Goal: Communication & Community: Answer question/provide support

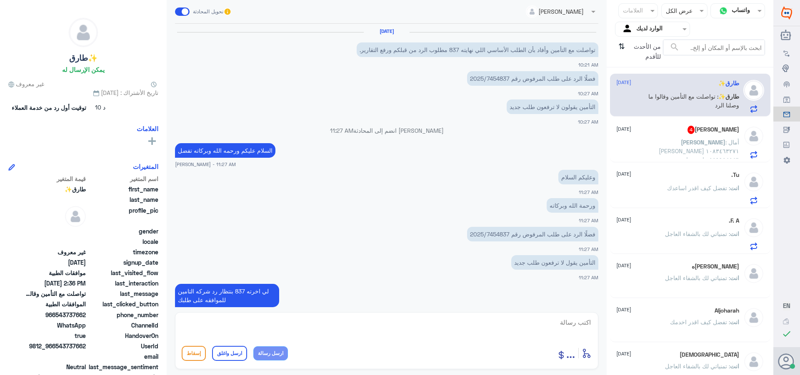
scroll to position [543, 0]
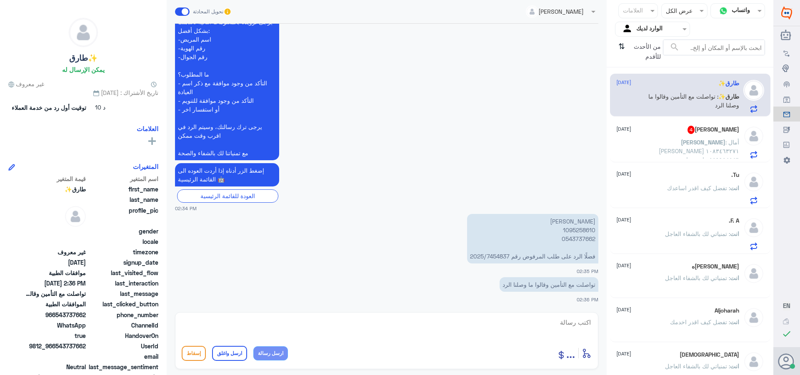
click at [662, 137] on div "Anas 4 [DATE] Anas : أمال [PERSON_NAME] ١٠٨٣٤٦٣٢٧١ ٠٥٥٩٩٥٤٥٤٦ إستفسار عن سبب رف…" at bounding box center [677, 142] width 123 height 33
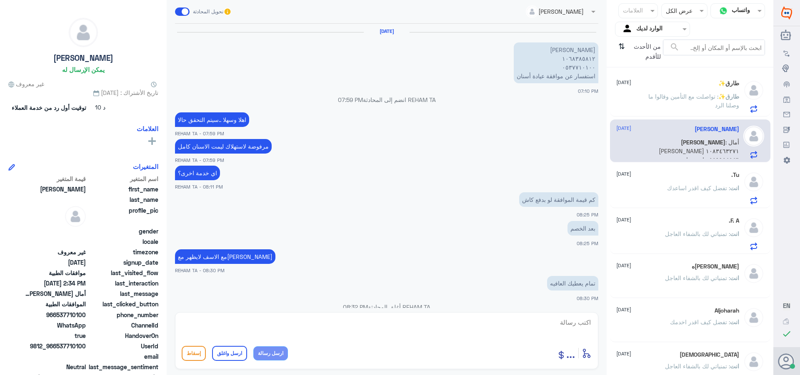
scroll to position [735, 0]
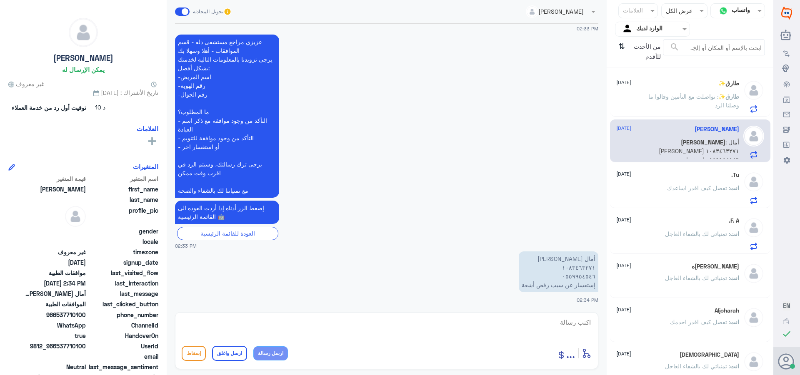
click at [698, 93] on span ": تواصلت مع التأمين وقالوا ما وصلنا الرد" at bounding box center [693, 101] width 91 height 16
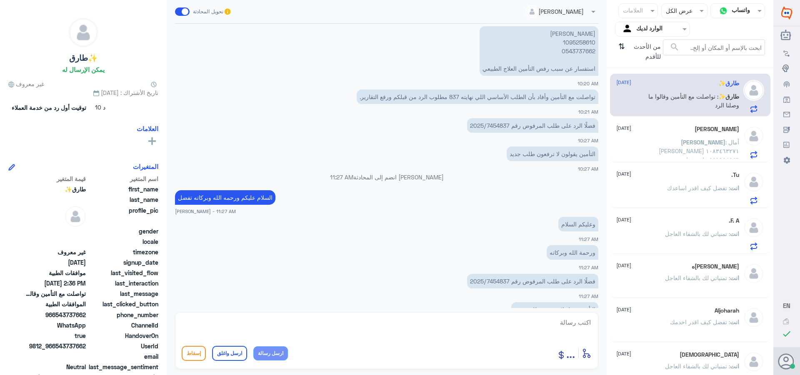
scroll to position [864, 0]
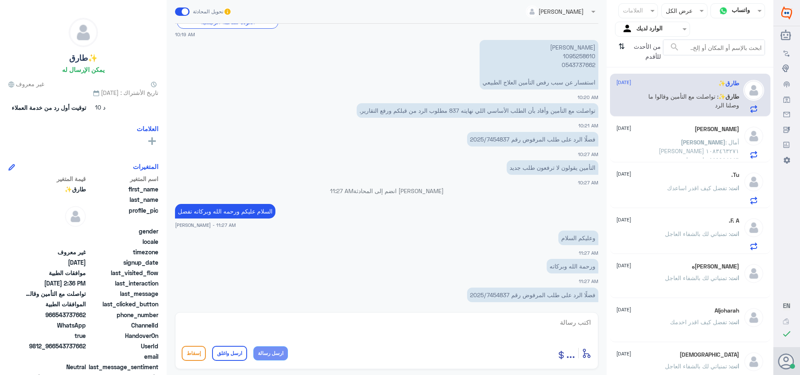
click at [573, 54] on p "[PERSON_NAME] 1095258610 0543737662 استفسار عن سبب رفض التأمين العلاج الطبيعي" at bounding box center [539, 65] width 119 height 50
copy p "1095258610"
drag, startPoint x: 665, startPoint y: 147, endPoint x: 660, endPoint y: 145, distance: 6.0
click at [665, 147] on p "Anas : أمال [PERSON_NAME] ١٠٨٣٤٦٣٢٧١ ٠٥٥٩٩٥٤٥٤٦ إستفسار عن سبب رفض أشعة" at bounding box center [692, 148] width 94 height 21
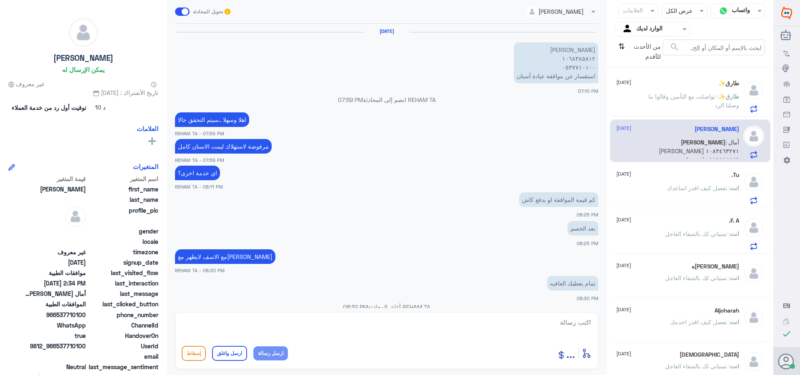
scroll to position [735, 0]
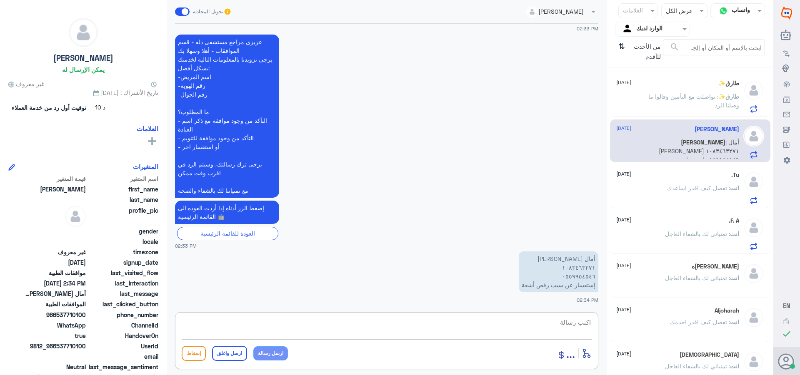
click at [563, 319] on textarea at bounding box center [387, 327] width 410 height 20
drag, startPoint x: 567, startPoint y: 331, endPoint x: 632, endPoint y: 338, distance: 65.0
click at [632, 338] on div "قناة واتساب Status × عرض الكل العلامات Agent Filter الوارد لديك search من الأحد…" at bounding box center [386, 189] width 773 height 378
type textarea "1083463271"
click at [586, 323] on textarea at bounding box center [387, 327] width 410 height 20
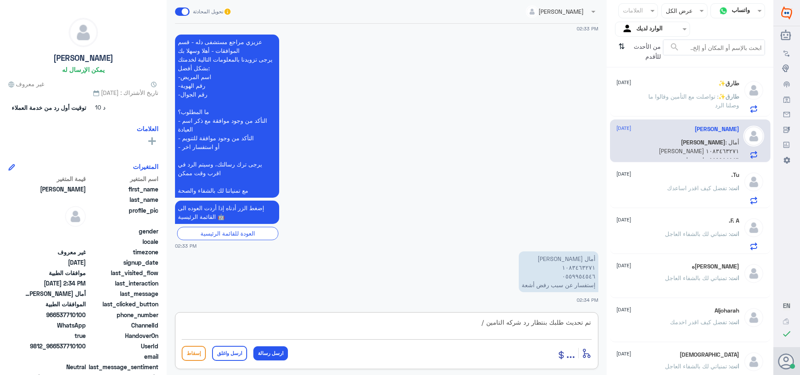
paste textarea "تمنياتي لك بالشفاء العاجل"
type textarea "تم تحديث طلبك بنتظار رد شركه التامين /تمنياتي لك بالشفاء العاجل"
click at [230, 356] on button "ارسل واغلق" at bounding box center [229, 353] width 35 height 15
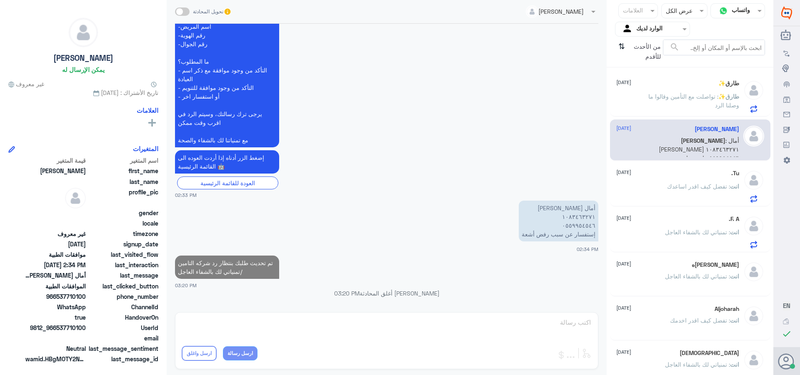
click at [636, 179] on div "[DATE] انت : تفضل كيف اقدر اساعدك" at bounding box center [677, 186] width 123 height 33
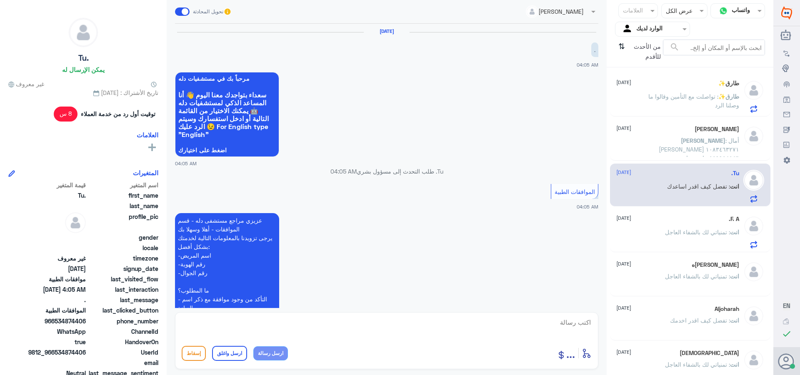
scroll to position [192, 0]
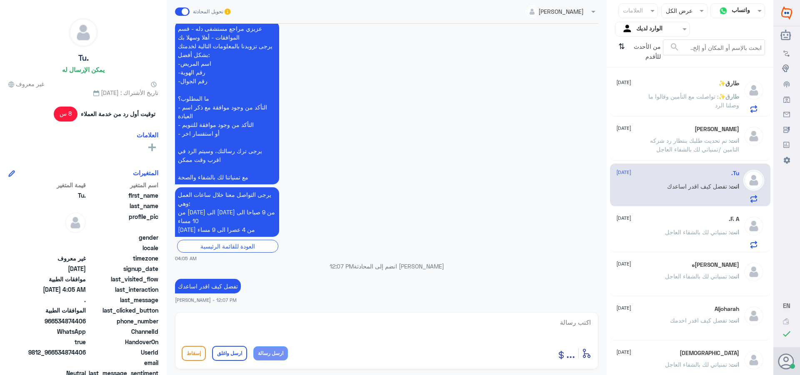
click at [670, 237] on p "انت : تمنياتي لك بالشفاء العاجل" at bounding box center [702, 238] width 74 height 21
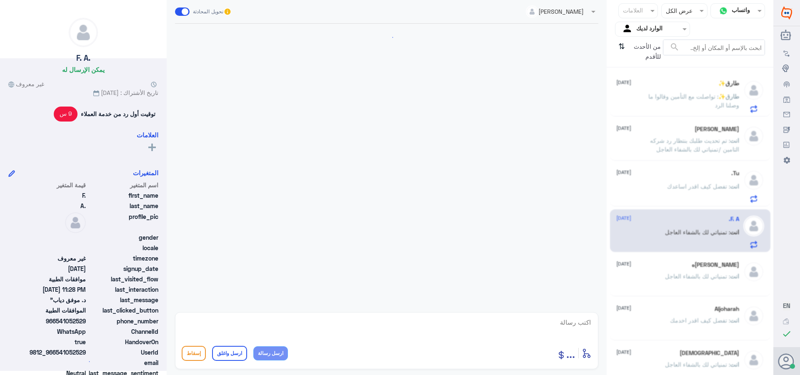
scroll to position [744, 0]
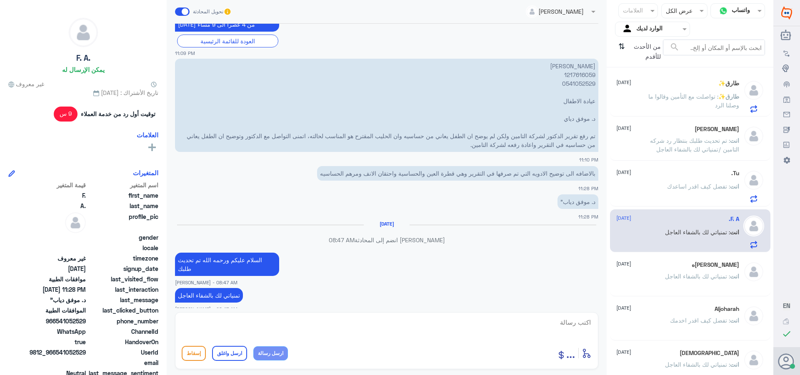
click at [545, 325] on textarea at bounding box center [387, 327] width 410 height 20
paste textarea "تمنياتي لك بالشفاء العاجل"
type textarea "تمنياتي لك بالشفاء العاجل"
drag, startPoint x: 224, startPoint y: 352, endPoint x: 229, endPoint y: 352, distance: 5.0
click at [224, 352] on button "ارسل واغلق" at bounding box center [229, 353] width 35 height 15
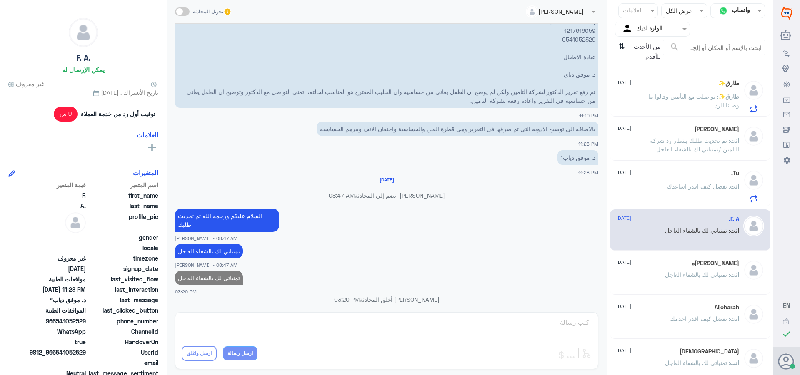
scroll to position [769, 0]
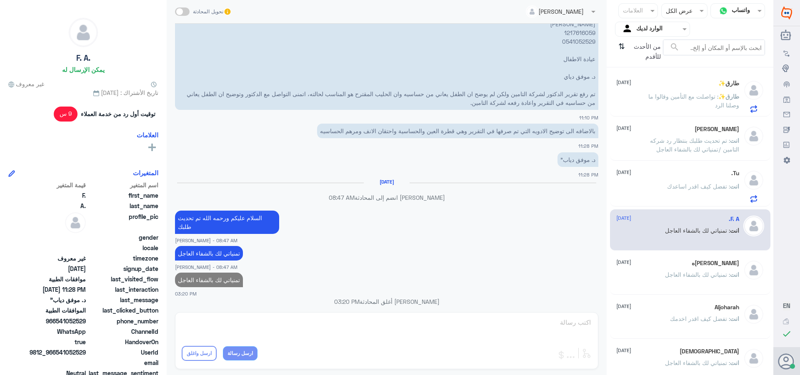
click at [704, 276] on span ": تمنياتي لك بالشفاء العاجل" at bounding box center [697, 274] width 65 height 7
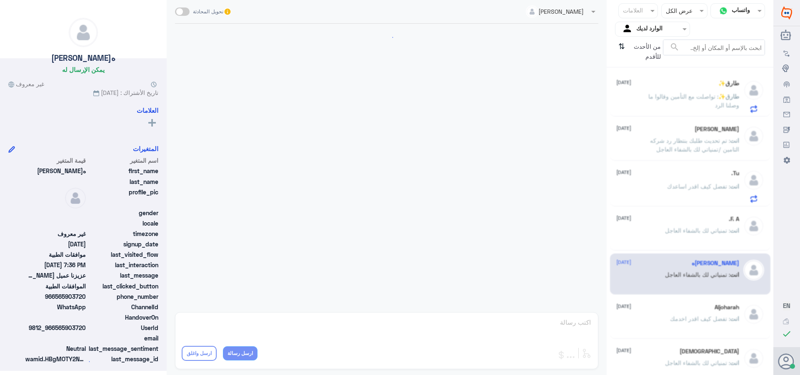
scroll to position [567, 0]
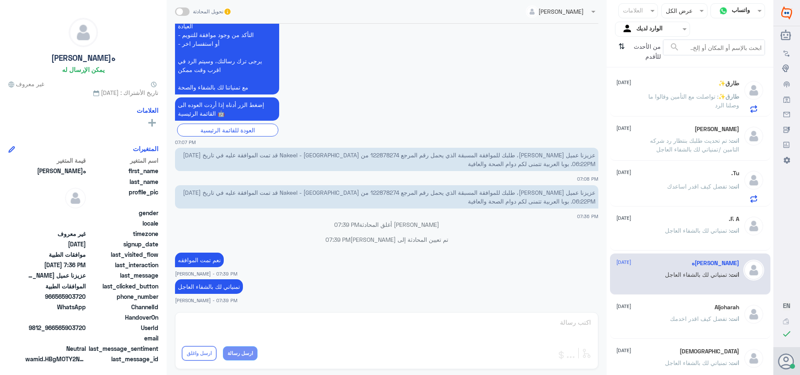
click at [665, 141] on span ": تم تحديث طلبك بنتظار رد شركه التامين /تمنياتي لك بالشفاء العاجل" at bounding box center [694, 145] width 89 height 16
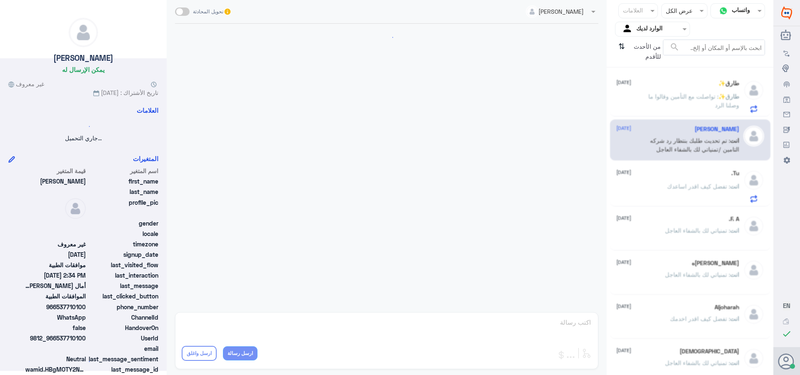
scroll to position [715, 0]
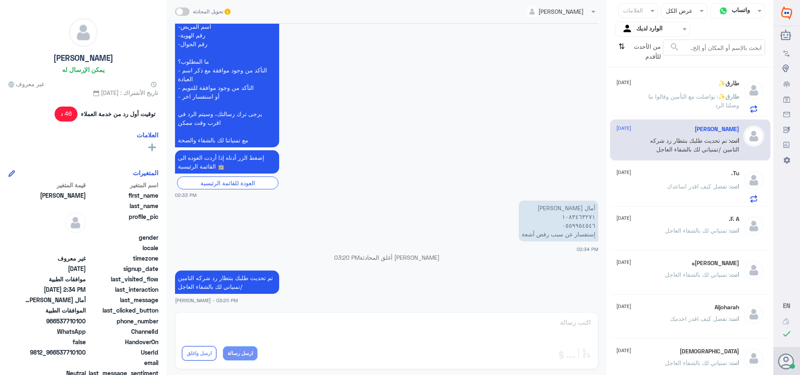
click at [676, 109] on p "طارق✨ : تواصلت مع التأمين وقالوا ما وصلنا الرد" at bounding box center [692, 102] width 94 height 21
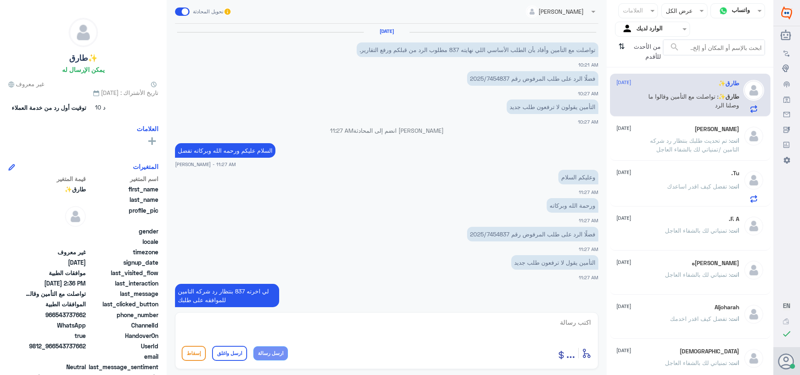
scroll to position [543, 0]
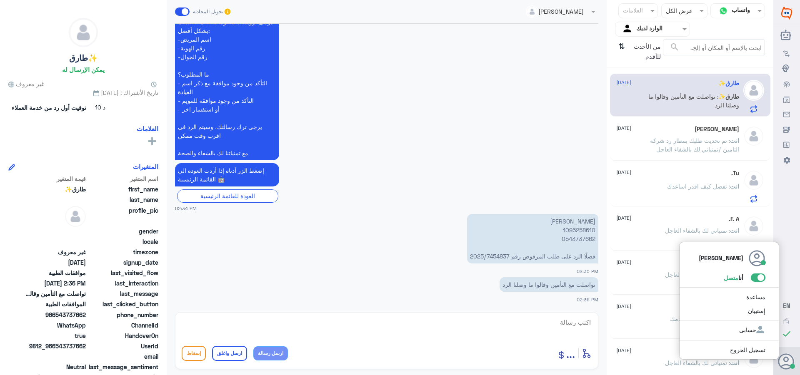
click at [760, 281] on span at bounding box center [758, 278] width 15 height 8
click at [0, 0] on input "checkbox" at bounding box center [0, 0] width 0 height 0
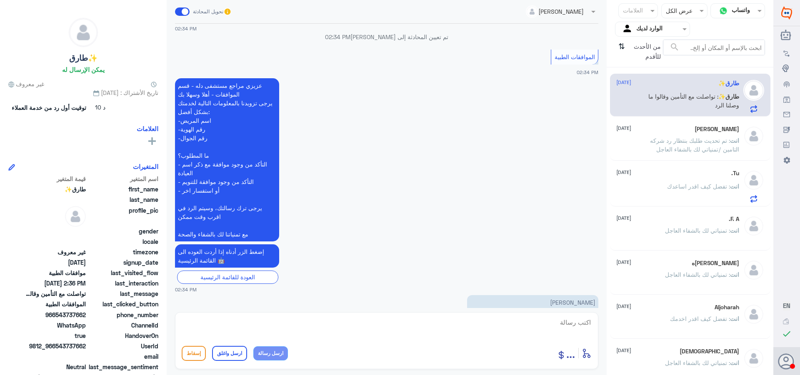
scroll to position [460, 0]
click at [682, 144] on span ": تم تحديث طلبك بنتظار رد شركه التامين /تمنياتي لك بالشفاء العاجل" at bounding box center [694, 145] width 89 height 16
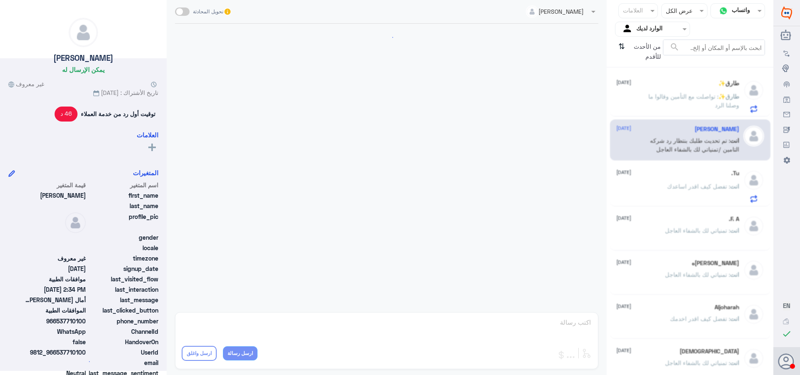
scroll to position [715, 0]
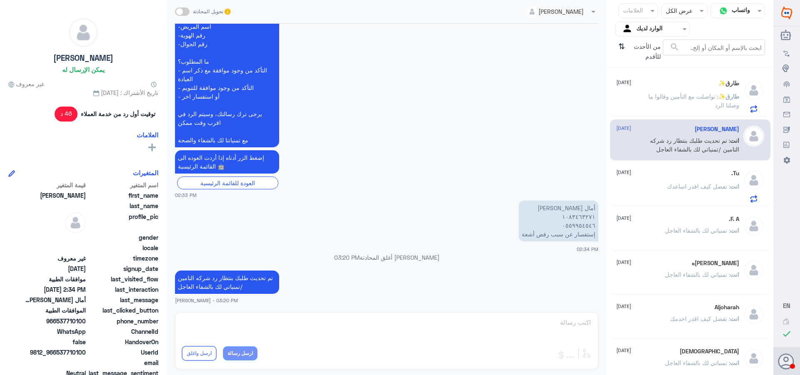
click at [690, 177] on div "[DATE] انت : تفضل كيف اقدر اساعدك" at bounding box center [677, 186] width 123 height 33
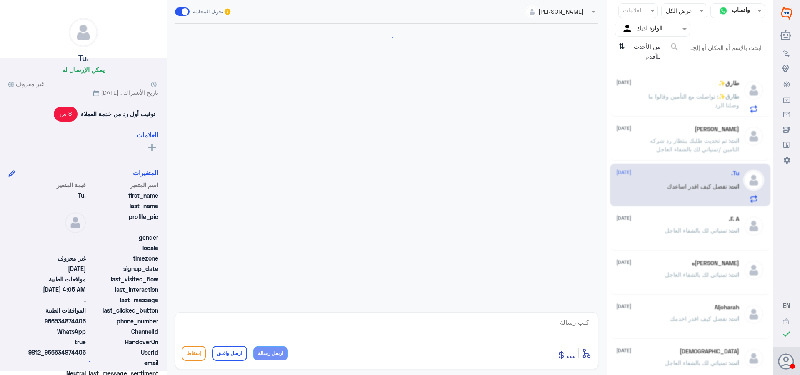
scroll to position [192, 0]
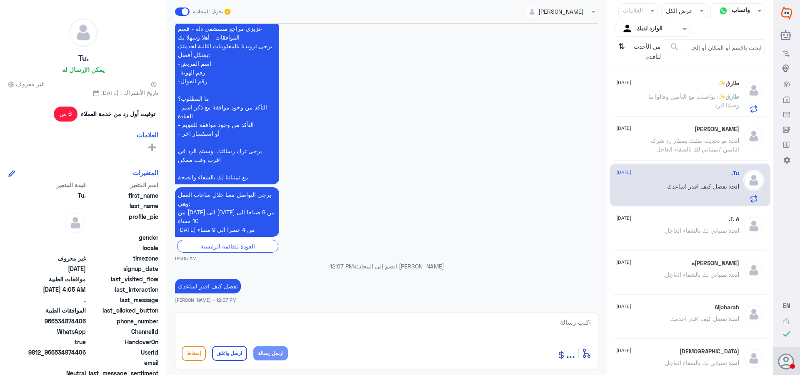
click at [670, 94] on span ": تواصلت مع التأمين وقالوا ما وصلنا الرد" at bounding box center [693, 101] width 91 height 16
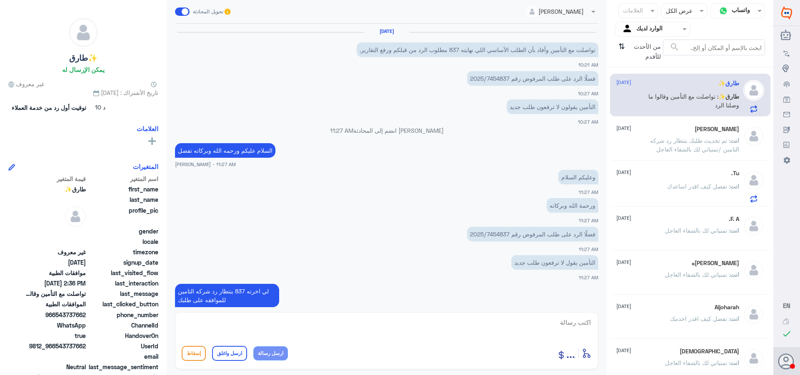
scroll to position [543, 0]
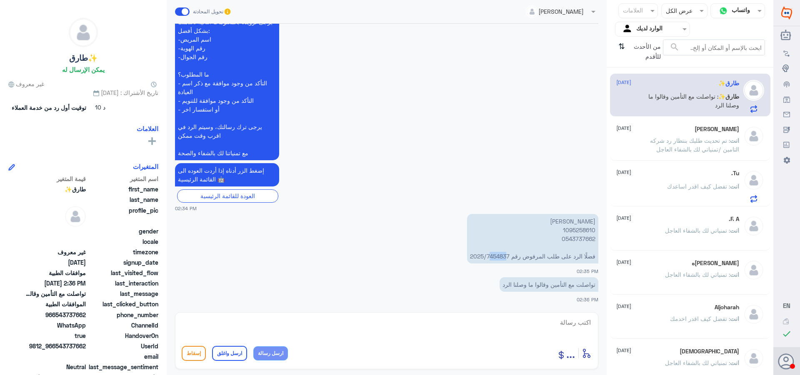
drag, startPoint x: 490, startPoint y: 257, endPoint x: 496, endPoint y: 260, distance: 6.0
click at [505, 262] on p "[PERSON_NAME] 1095258610 0543737662 فضلًا الرد على طلب المرفوض رقم 2025/7454837" at bounding box center [532, 239] width 131 height 50
